Goal: Task Accomplishment & Management: Use online tool/utility

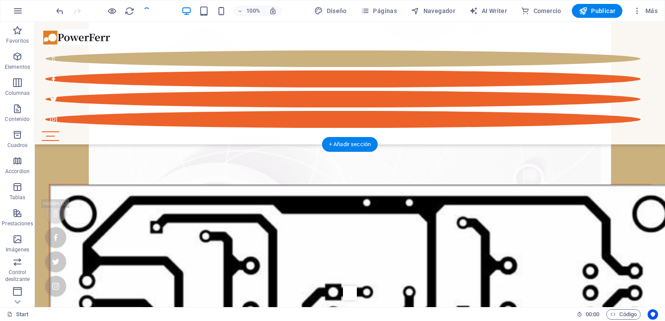
scroll to position [348, 0]
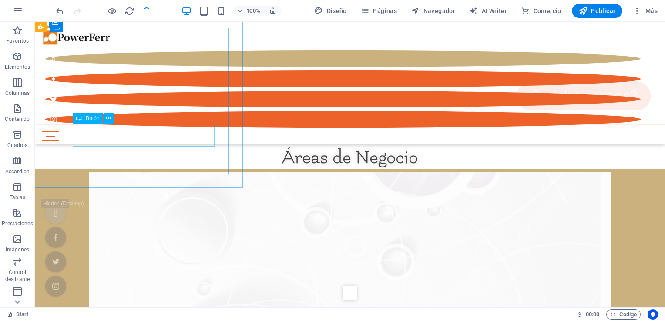
click at [96, 121] on span "Botón" at bounding box center [92, 118] width 13 height 5
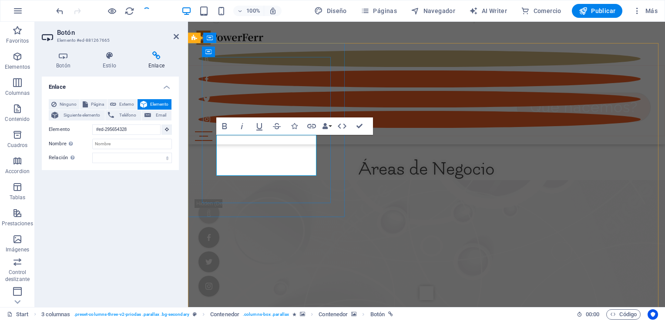
scroll to position [318, 0]
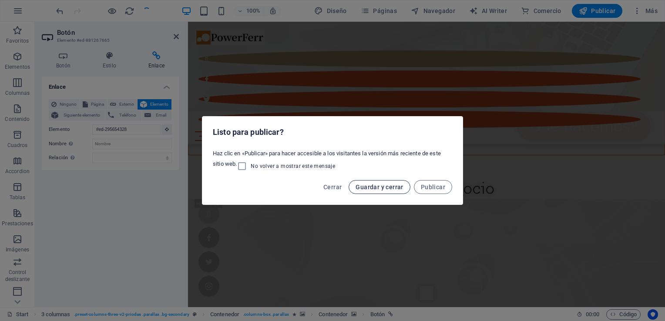
click at [384, 186] on span "Guardar y cerrar" at bounding box center [379, 187] width 47 height 7
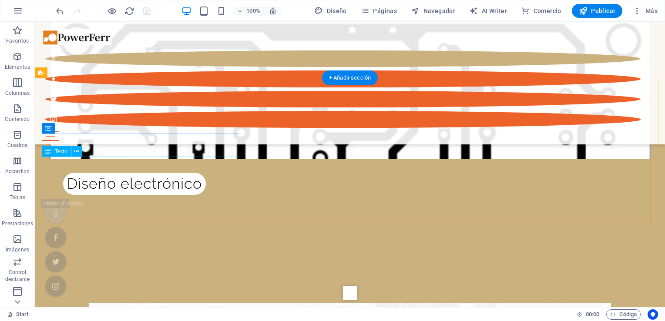
scroll to position [740, 0]
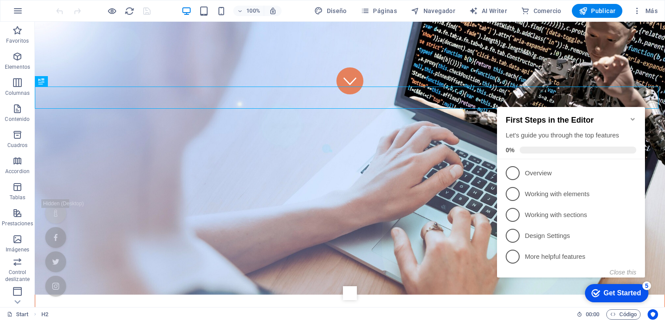
scroll to position [252, 0]
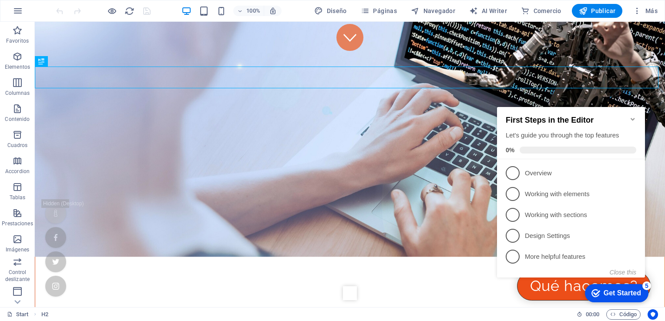
click at [617, 292] on div "Get Started" at bounding box center [622, 294] width 37 height 8
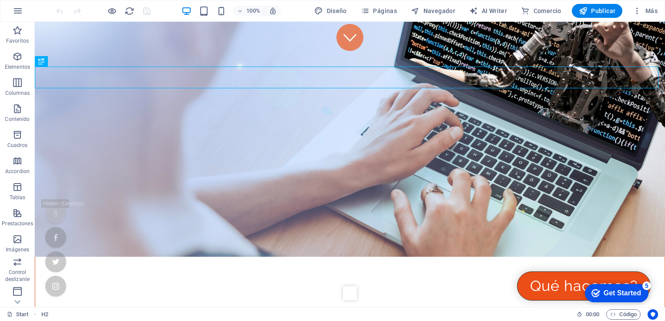
click at [647, 285] on div "5" at bounding box center [647, 286] width 9 height 9
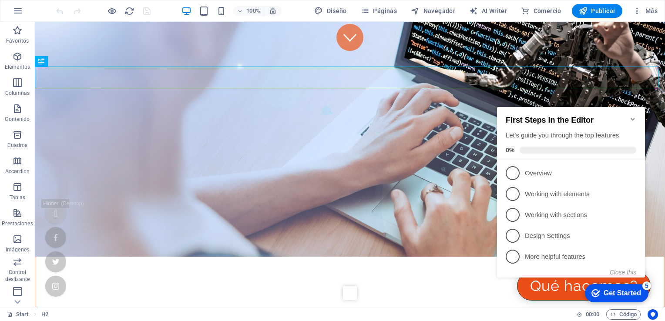
click at [634, 118] on icon "Minimize checklist" at bounding box center [633, 119] width 4 height 3
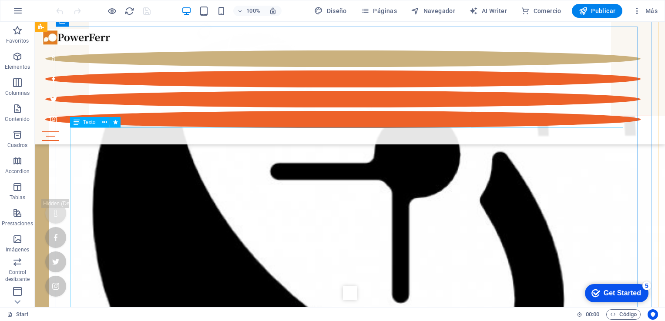
scroll to position [1558, 0]
